Goal: Task Accomplishment & Management: Manage account settings

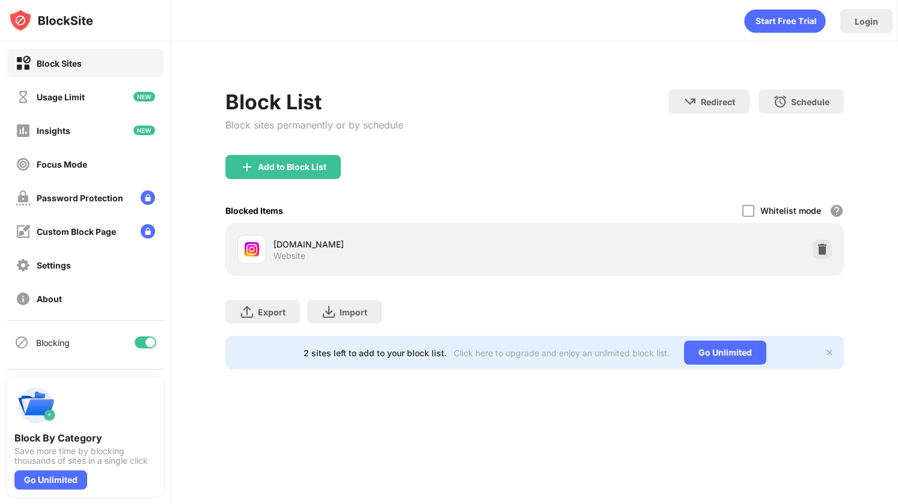
click at [810, 249] on div "instagram.com Website" at bounding box center [535, 249] width 605 height 38
click at [821, 249] on img at bounding box center [822, 249] width 12 height 12
